Goal: Find specific page/section: Find specific page/section

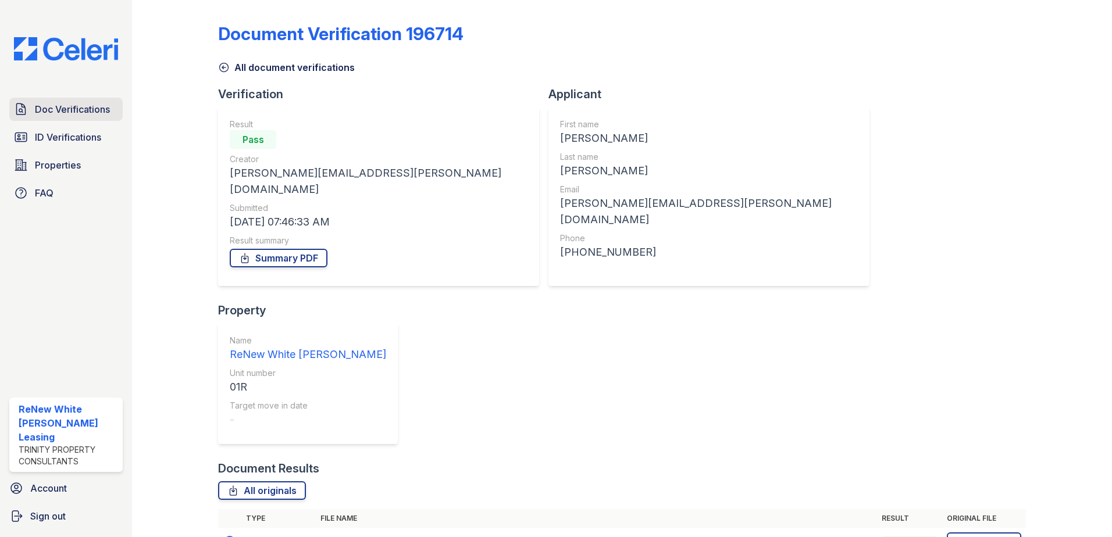
click at [103, 106] on span "Doc Verifications" at bounding box center [72, 109] width 75 height 14
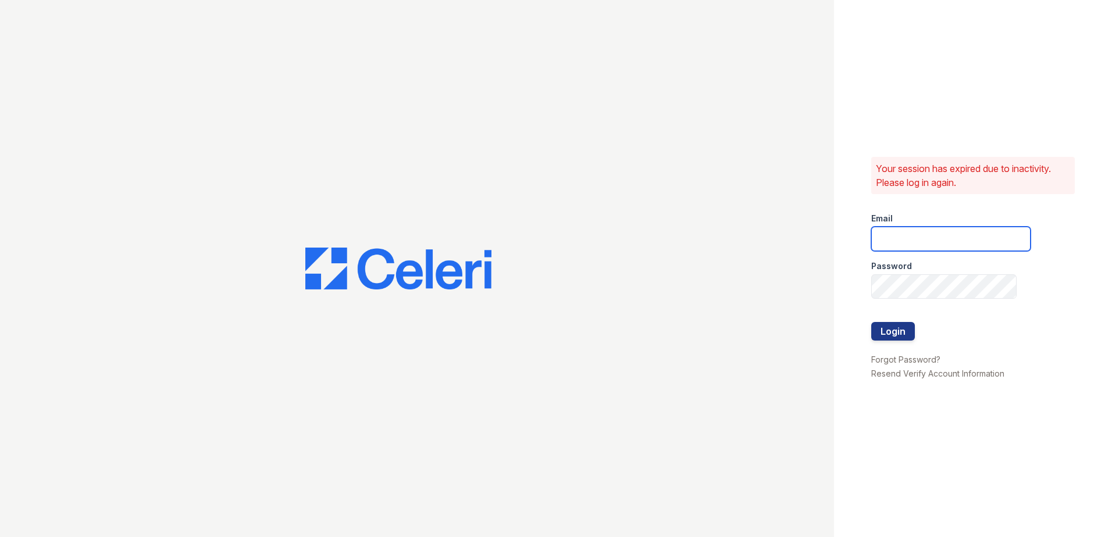
type input "[EMAIL_ADDRESS][DOMAIN_NAME]"
click at [901, 331] on button "Login" at bounding box center [893, 331] width 44 height 19
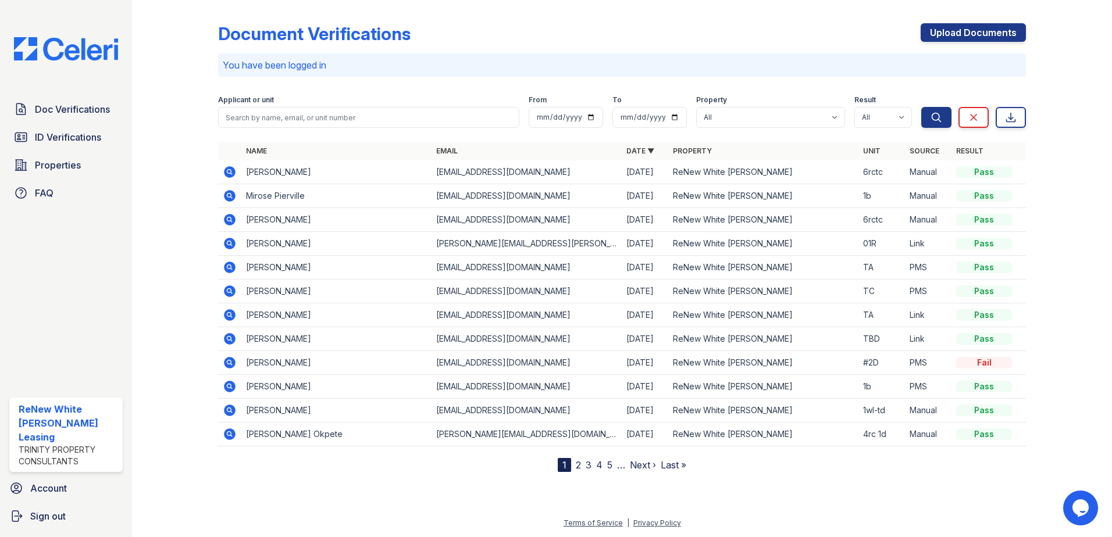
click at [229, 174] on icon at bounding box center [230, 172] width 12 height 12
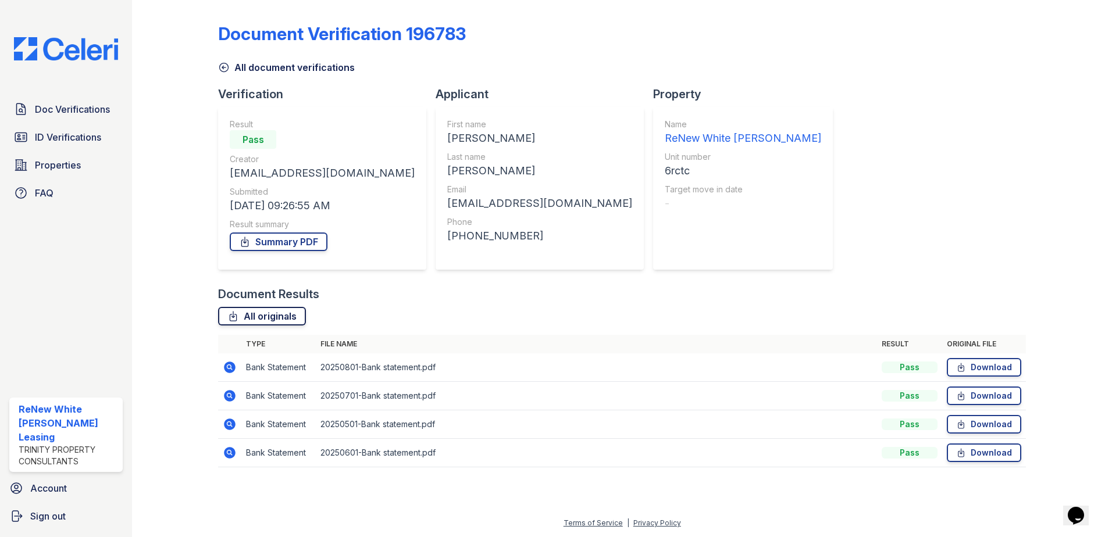
click at [256, 316] on link "All originals" at bounding box center [262, 316] width 88 height 19
click at [61, 142] on span "ID Verifications" at bounding box center [68, 137] width 66 height 14
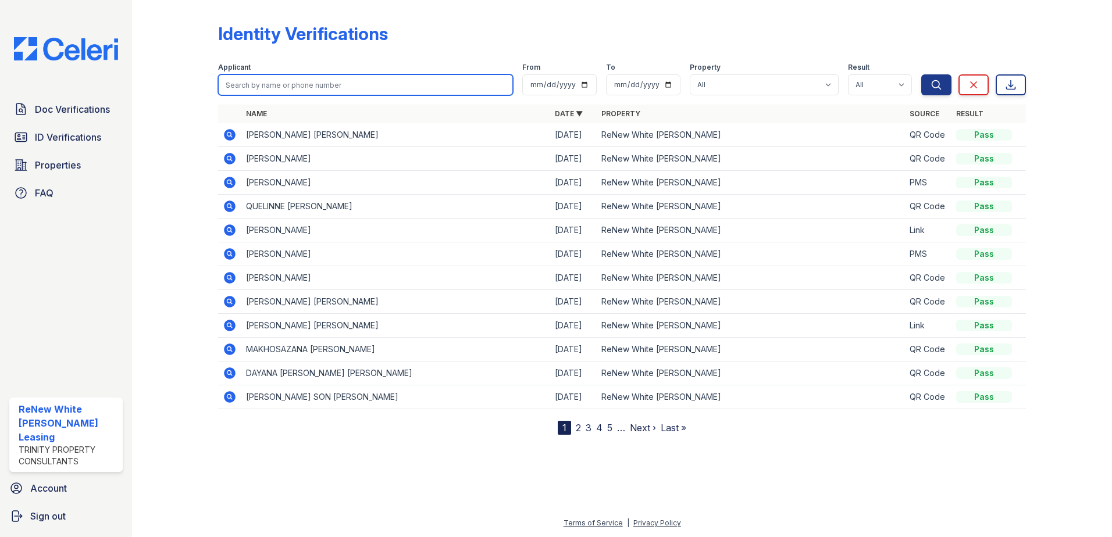
click at [299, 83] on input "search" at bounding box center [365, 84] width 295 height 21
type input "[PERSON_NAME]"
click at [921, 74] on button "Search" at bounding box center [936, 84] width 30 height 21
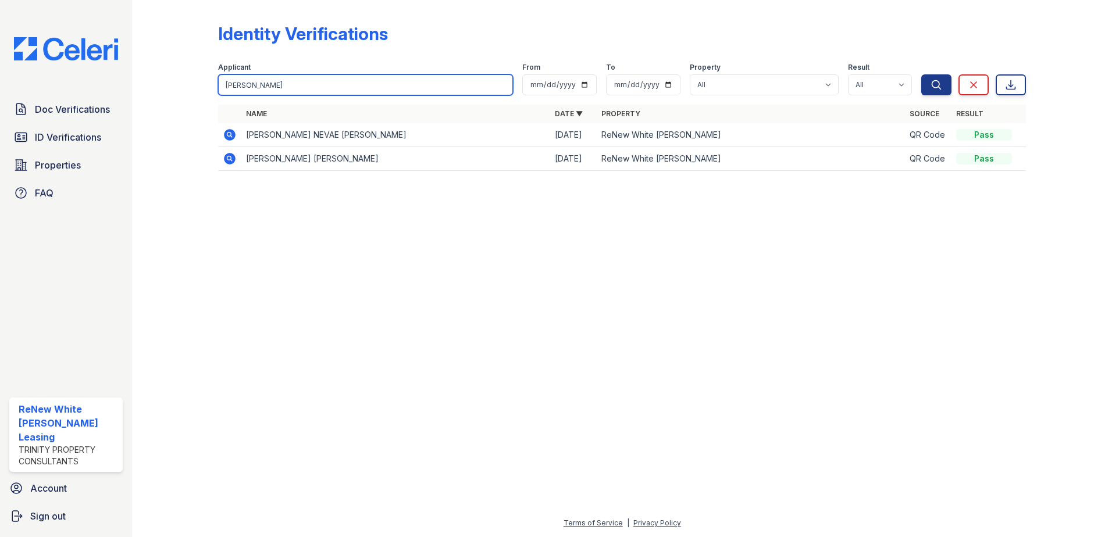
click at [299, 83] on input "[PERSON_NAME]" at bounding box center [365, 84] width 295 height 21
type input "[PERSON_NAME]"
click at [921, 74] on button "Search" at bounding box center [936, 84] width 30 height 21
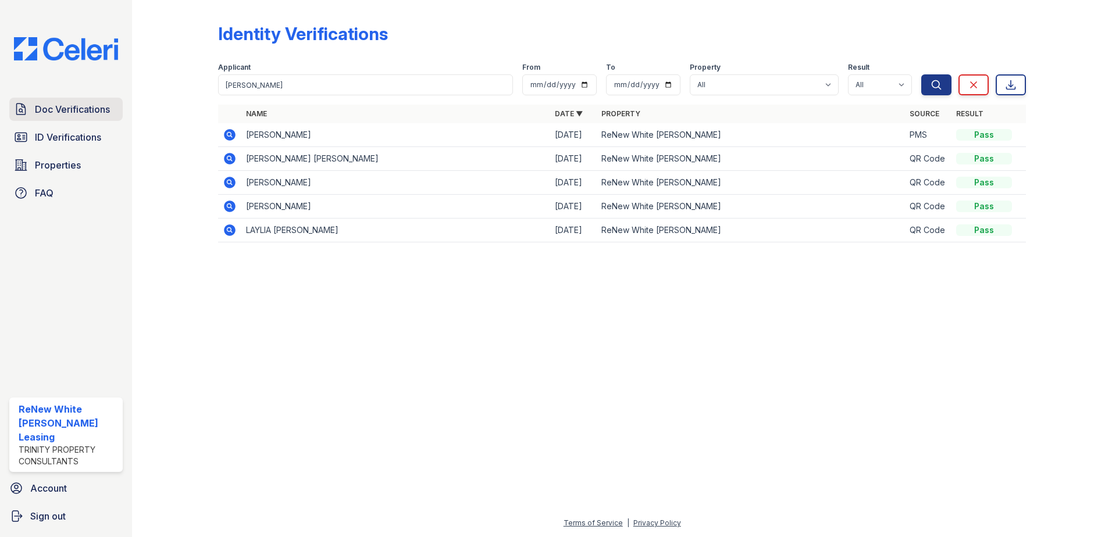
click at [81, 108] on span "Doc Verifications" at bounding box center [72, 109] width 75 height 14
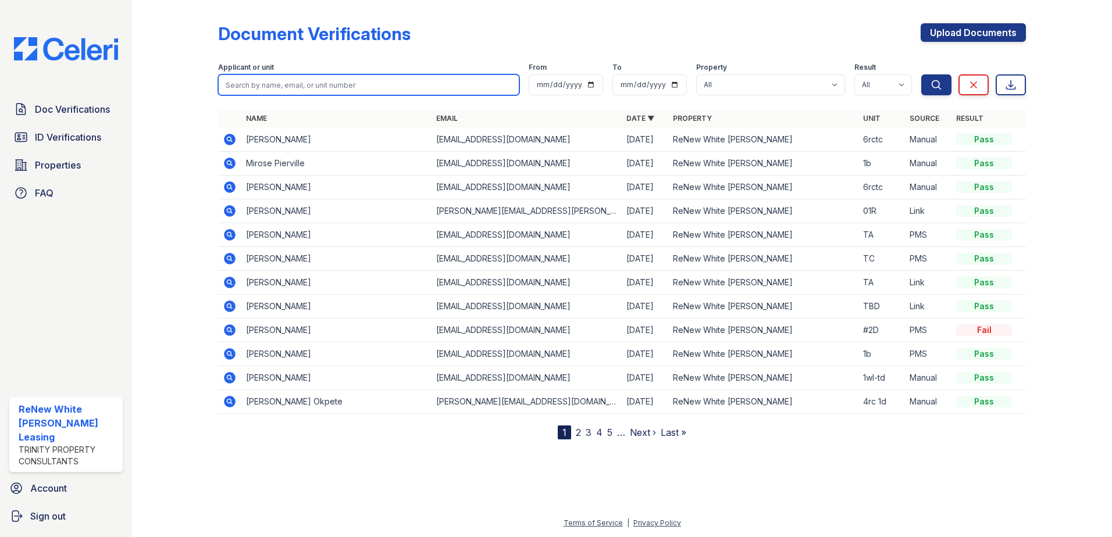
click at [271, 81] on input "search" at bounding box center [368, 84] width 301 height 21
type input "[PERSON_NAME]"
click at [921, 74] on button "Search" at bounding box center [936, 84] width 30 height 21
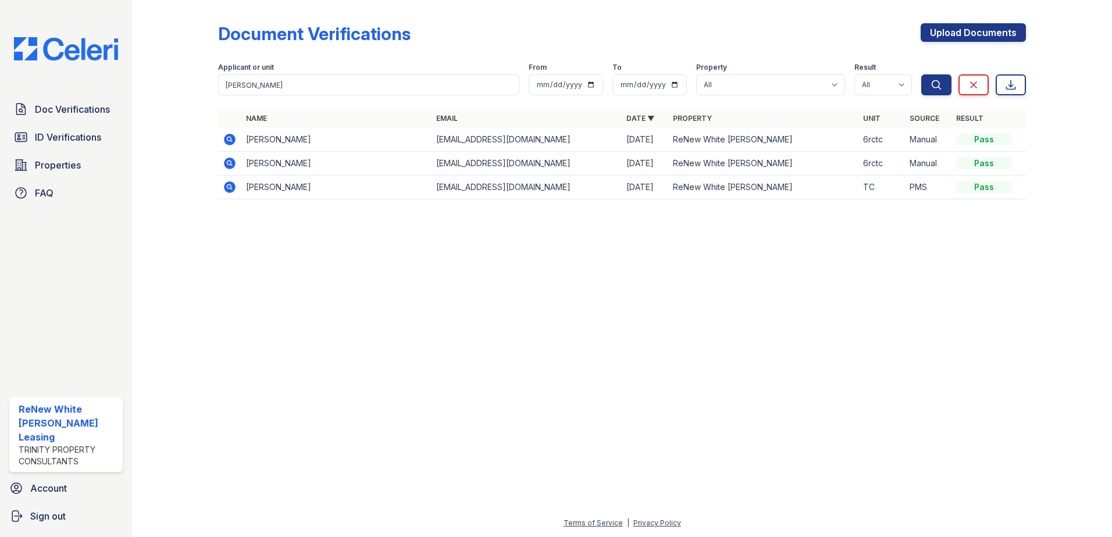
click at [231, 166] on icon at bounding box center [230, 164] width 12 height 12
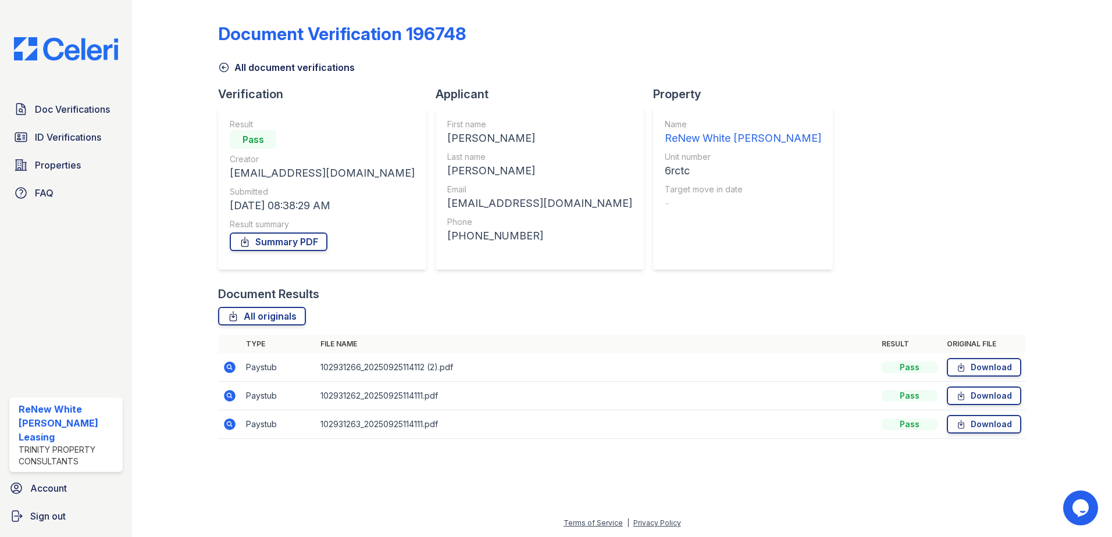
click at [292, 69] on link "All document verifications" at bounding box center [286, 67] width 137 height 14
